Goal: Task Accomplishment & Management: Use online tool/utility

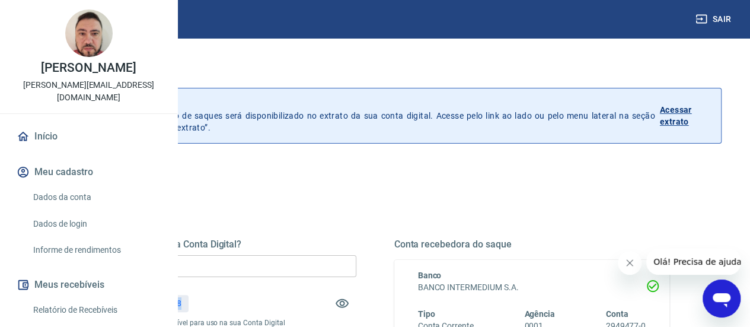
drag, startPoint x: 330, startPoint y: 304, endPoint x: 357, endPoint y: 303, distance: 27.3
click at [189, 303] on div "R$ 539,88" at bounding box center [163, 303] width 52 height 17
copy p "539,88"
drag, startPoint x: 318, startPoint y: 272, endPoint x: 218, endPoint y: 265, distance: 99.8
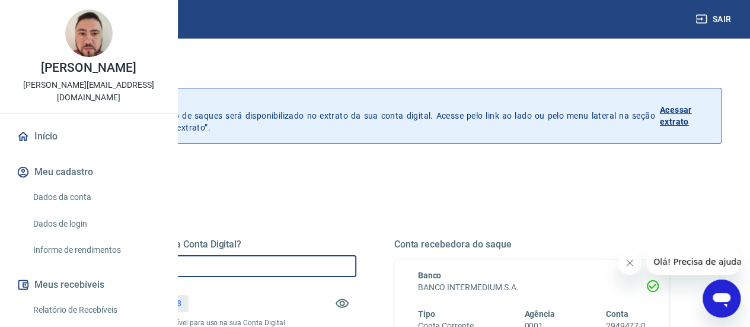
paste input "539,88"
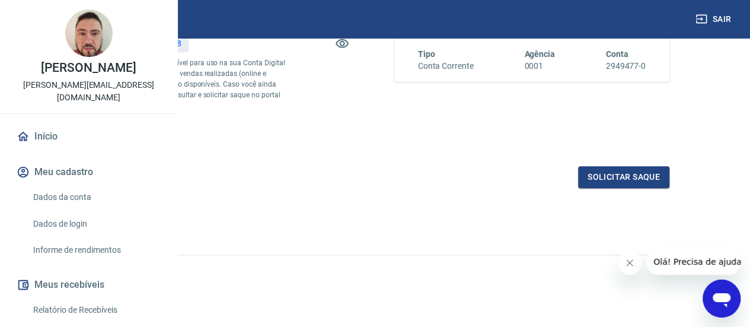
scroll to position [280, 0]
type input "R$ 539,88"
click at [617, 175] on button "Solicitar saque" at bounding box center [623, 177] width 91 height 22
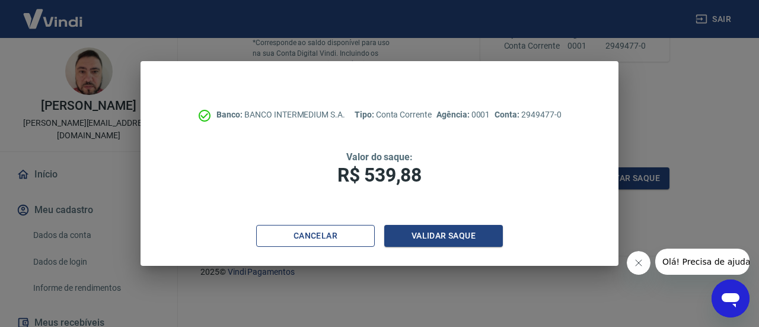
click at [306, 242] on button "Cancelar" at bounding box center [315, 236] width 119 height 22
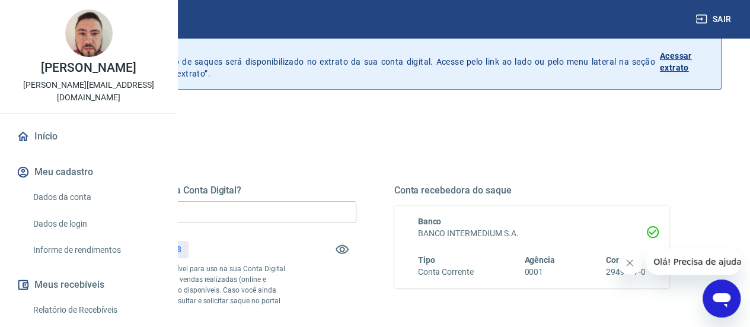
scroll to position [59, 0]
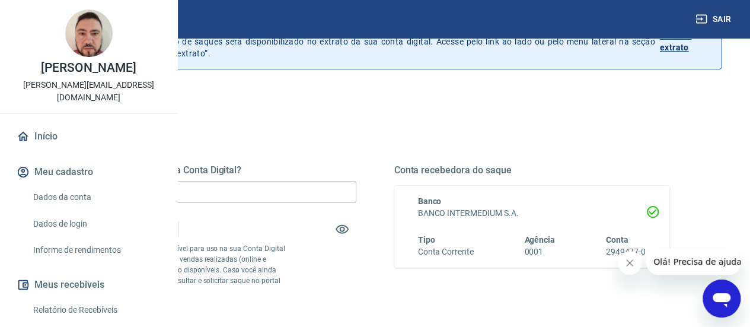
scroll to position [119, 0]
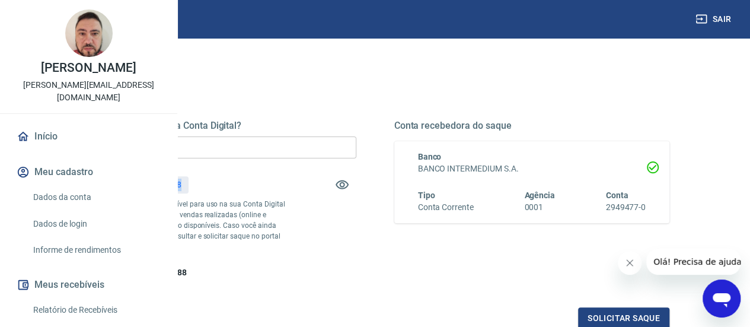
drag, startPoint x: 328, startPoint y: 184, endPoint x: 358, endPoint y: 184, distance: 29.6
click at [189, 184] on div "R$ 539,88" at bounding box center [163, 184] width 52 height 17
copy p "539,88"
drag, startPoint x: 341, startPoint y: 146, endPoint x: 197, endPoint y: 143, distance: 143.5
click at [200, 143] on div "Saque Histórico de saques A partir de agora, o histórico de saques será disponi…" at bounding box center [374, 150] width 721 height 462
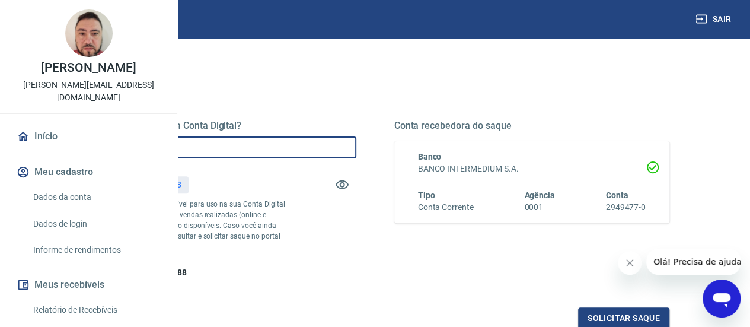
paste input "539,88"
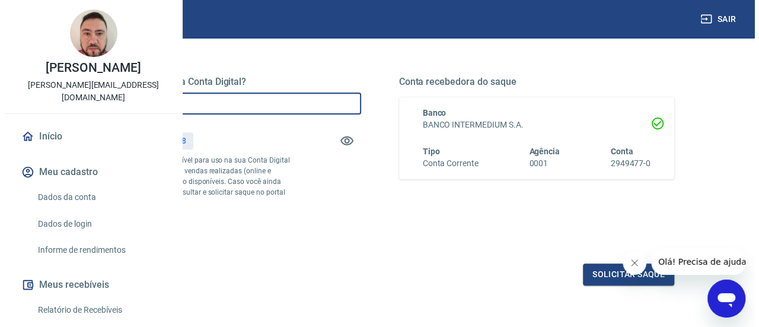
scroll to position [237, 0]
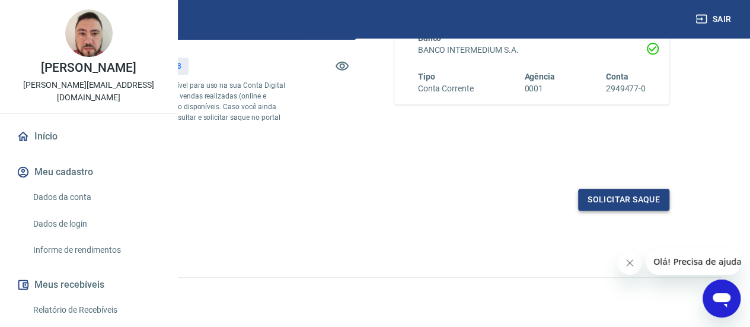
type input "R$ 539,88"
click at [616, 210] on button "Solicitar saque" at bounding box center [623, 200] width 91 height 22
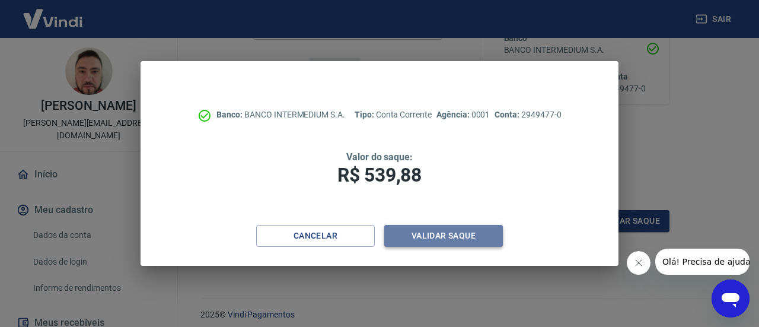
click at [443, 236] on button "Validar saque" at bounding box center [443, 236] width 119 height 22
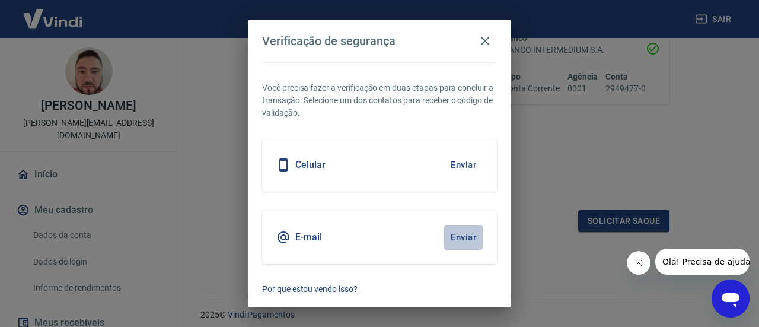
click at [452, 234] on button "Enviar" at bounding box center [463, 237] width 39 height 25
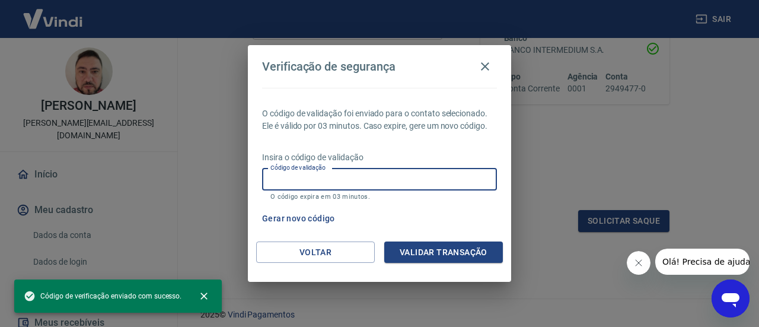
click at [338, 179] on input "Código de validação" at bounding box center [379, 179] width 235 height 22
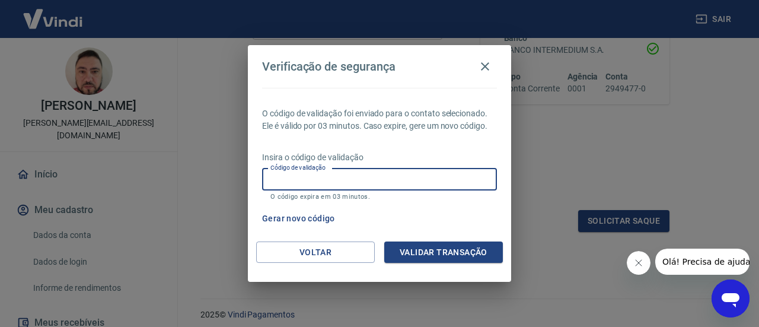
click at [327, 180] on input "Código de validação" at bounding box center [379, 179] width 235 height 22
paste input "381018"
type input "381018"
click at [458, 250] on button "Validar transação" at bounding box center [443, 252] width 119 height 22
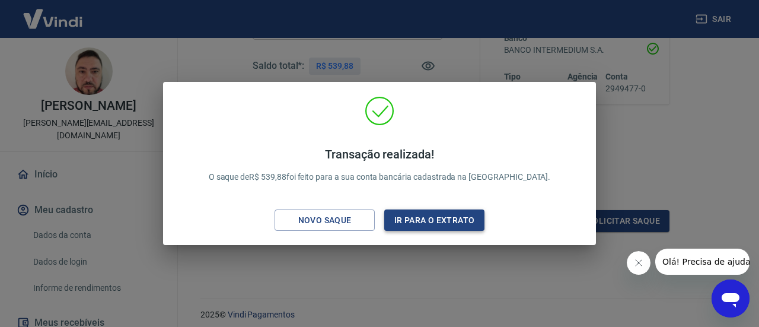
click at [436, 220] on button "Ir para o extrato" at bounding box center [434, 220] width 100 height 22
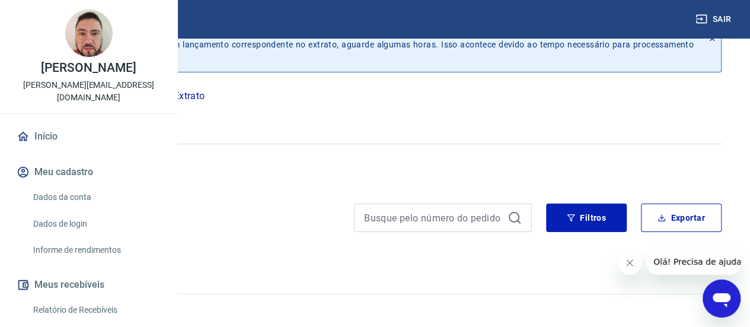
scroll to position [26, 0]
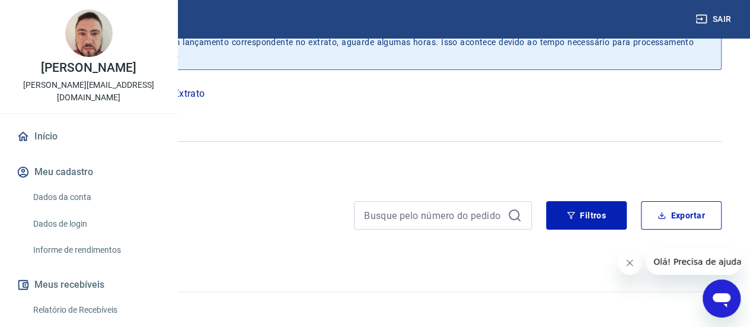
click at [90, 113] on icon "button" at bounding box center [87, 115] width 5 height 5
click at [95, 112] on icon "button" at bounding box center [87, 114] width 15 height 15
